Goal: Task Accomplishment & Management: Use online tool/utility

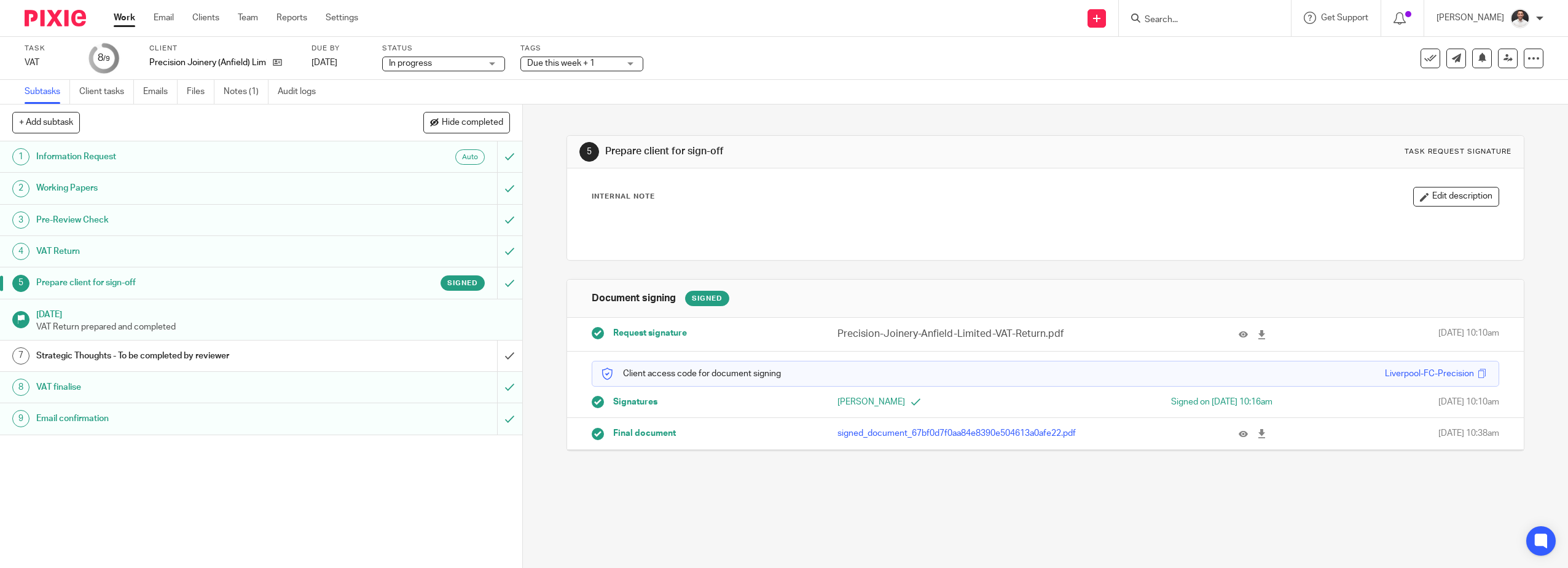
click at [260, 350] on h1 "Strategic Thoughts - To be completed by reviewer" at bounding box center [185, 356] width 299 height 19
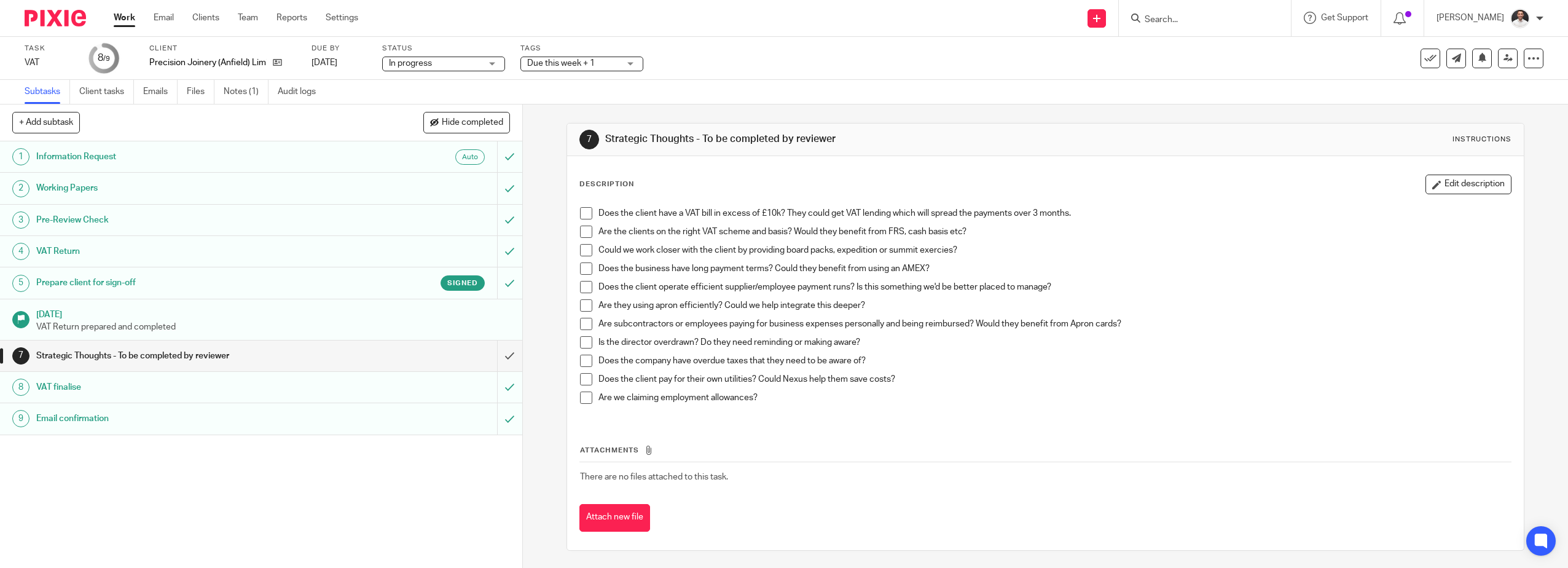
click at [581, 212] on span at bounding box center [586, 213] width 12 height 12
click at [583, 236] on span at bounding box center [586, 232] width 12 height 12
drag, startPoint x: 581, startPoint y: 256, endPoint x: 582, endPoint y: 268, distance: 12.0
click at [581, 256] on span at bounding box center [586, 250] width 12 height 12
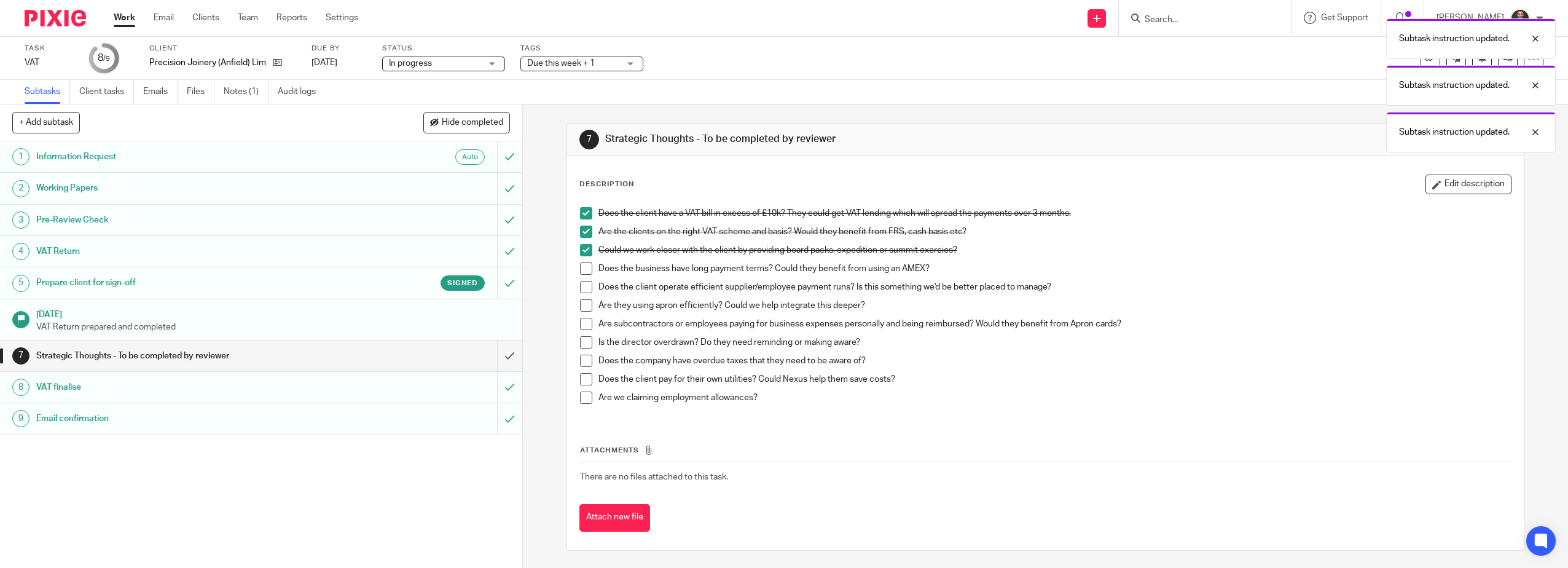
click at [582, 276] on li "Does the business have long payment terms? Could they benefit from using an AME…" at bounding box center [1046, 272] width 932 height 19
click at [585, 268] on span at bounding box center [586, 269] width 12 height 12
click at [585, 288] on span at bounding box center [586, 287] width 12 height 12
click at [580, 307] on span at bounding box center [586, 306] width 12 height 12
click at [580, 317] on li "Are they using apron efficiently? Could we help integrate this deeper?" at bounding box center [1046, 308] width 932 height 19
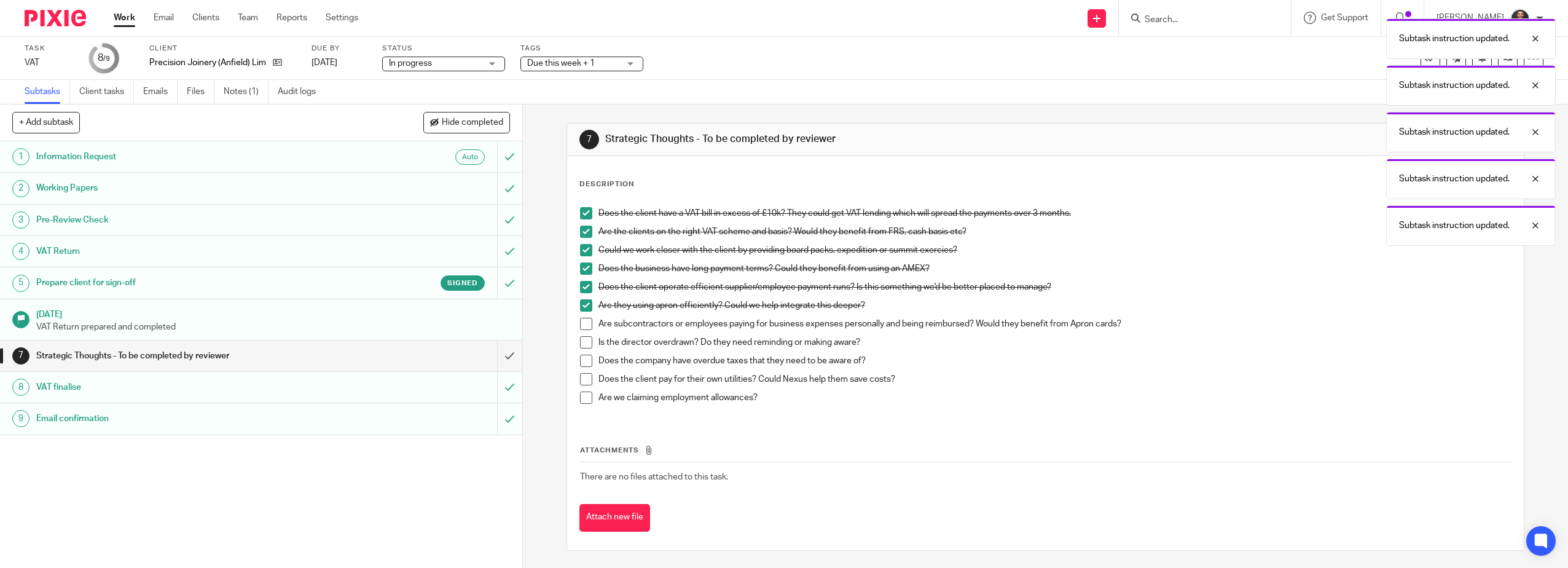
click at [580, 339] on span at bounding box center [586, 342] width 12 height 12
click at [580, 320] on span at bounding box center [586, 324] width 12 height 12
click at [588, 362] on span at bounding box center [586, 361] width 12 height 12
click at [585, 378] on span at bounding box center [586, 379] width 12 height 12
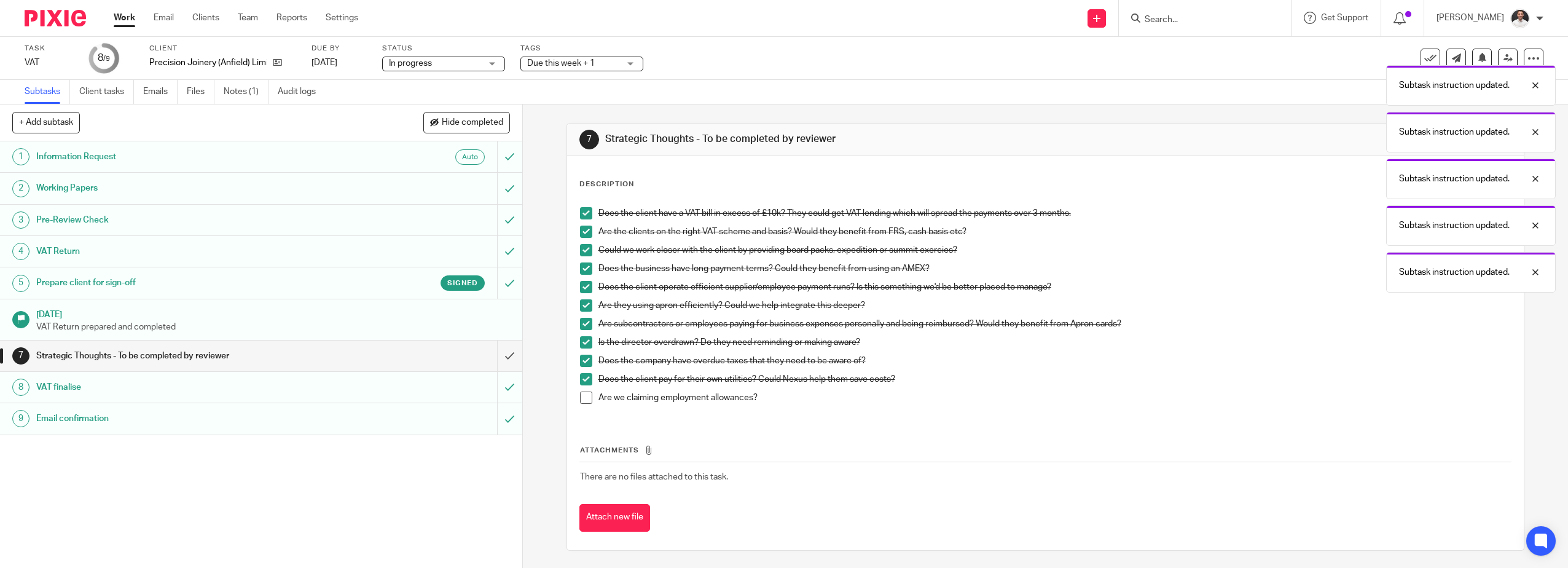
click at [583, 398] on span at bounding box center [586, 398] width 12 height 12
click at [1210, 87] on div "Subtask instruction updated. Subtask instruction updated. Subtask instruction u…" at bounding box center [1169, 129] width 772 height 233
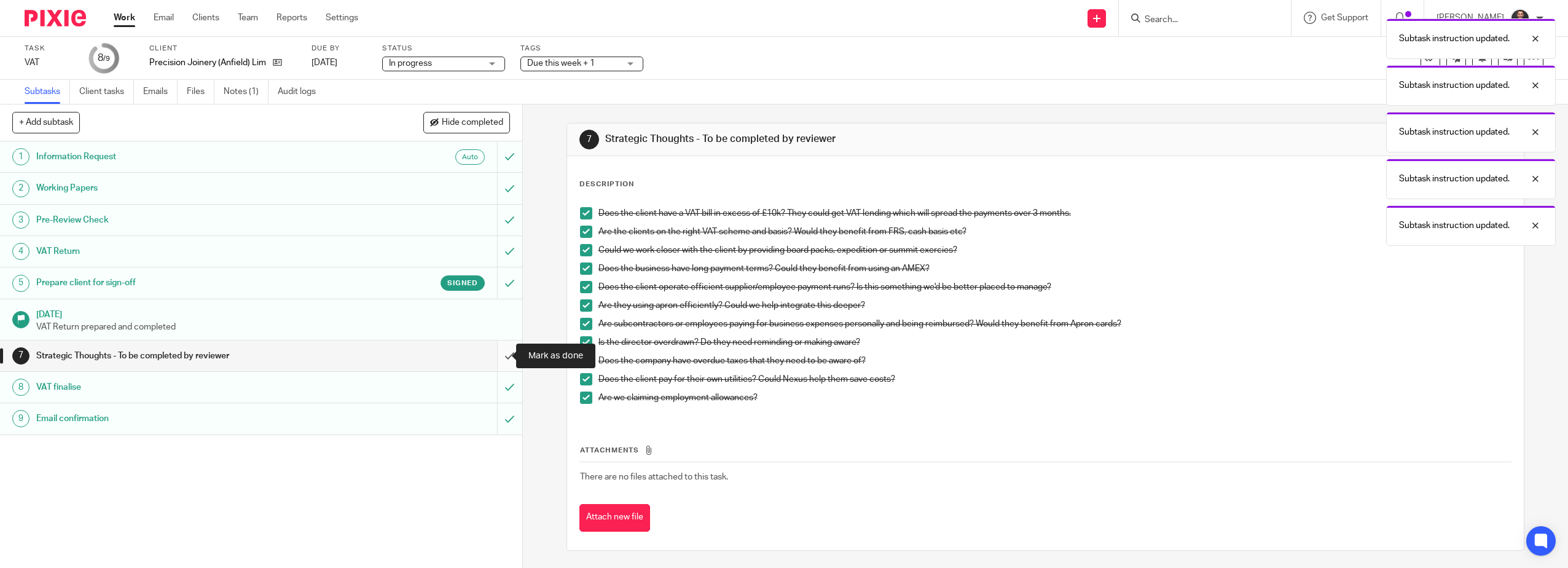
click at [494, 350] on input "submit" at bounding box center [261, 356] width 522 height 31
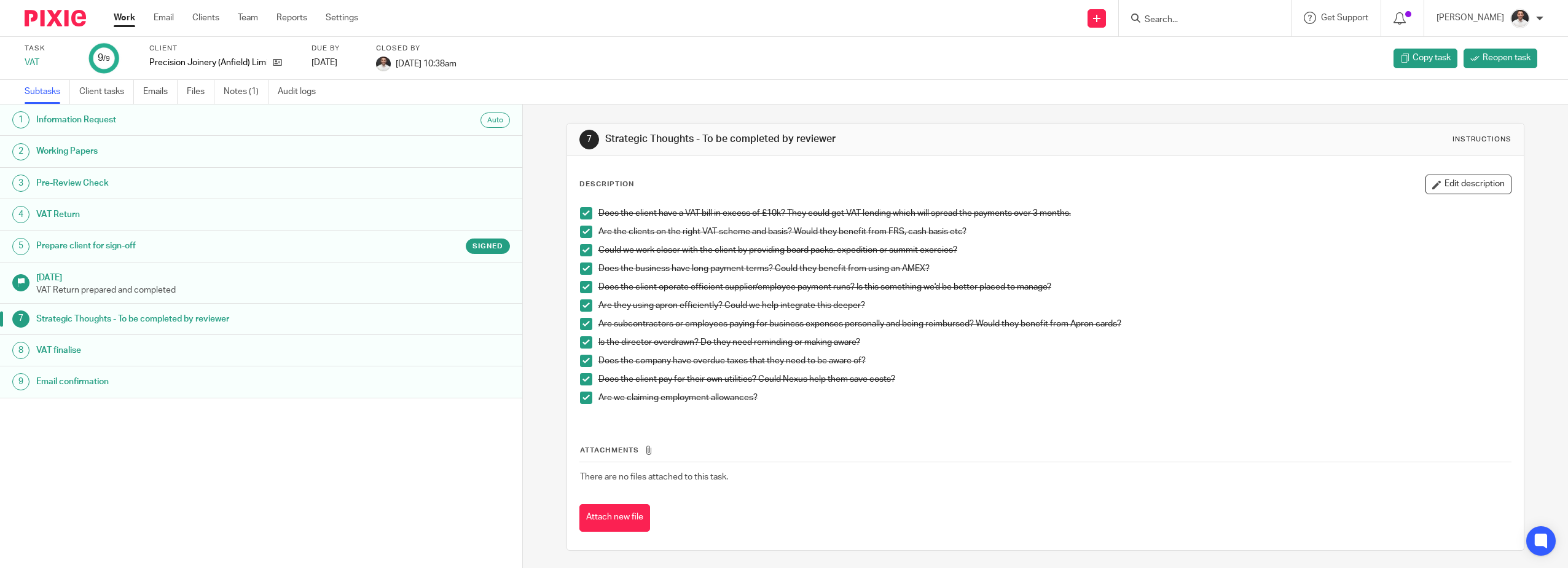
click at [1254, 21] on input "Search" at bounding box center [1199, 20] width 110 height 11
type input "oll"
click at [1231, 47] on link at bounding box center [1217, 53] width 152 height 28
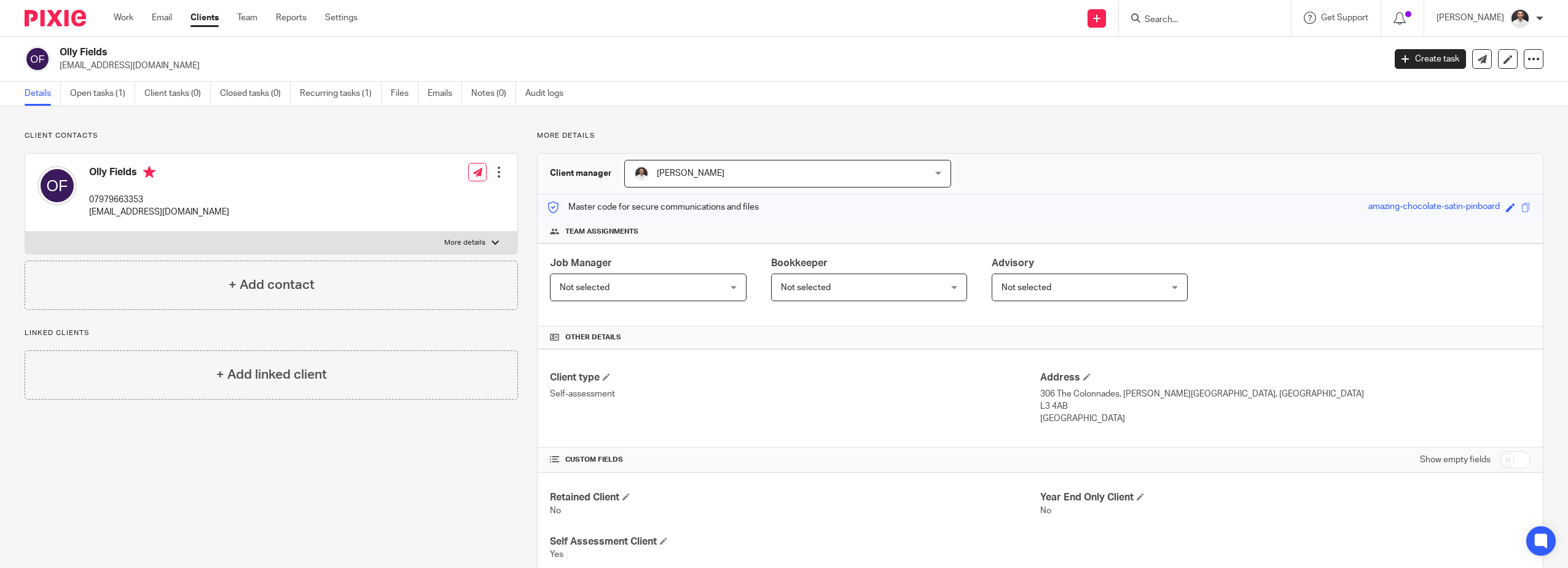
drag, startPoint x: 1064, startPoint y: 407, endPoint x: 1035, endPoint y: 407, distance: 29.0
click at [1040, 407] on p "L3 4AB" at bounding box center [1285, 406] width 490 height 12
copy p "L3 4AB"
